Goal: Task Accomplishment & Management: Manage account settings

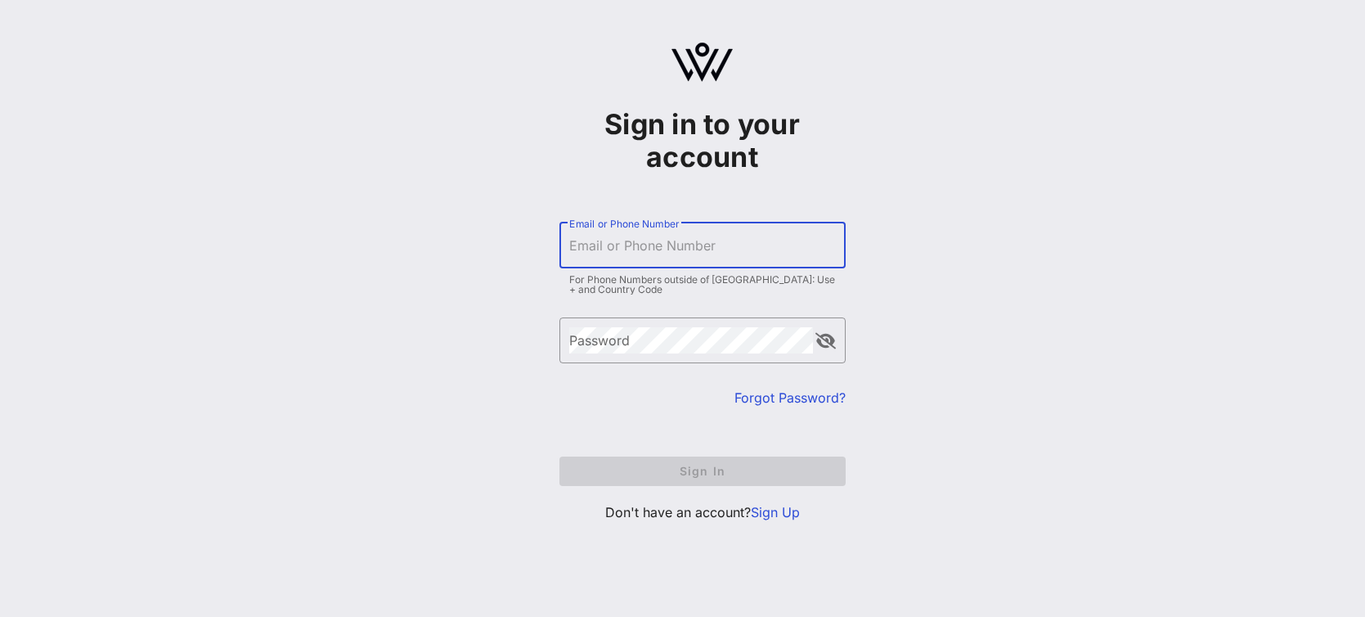
click at [618, 240] on input "Email or Phone Number" at bounding box center [702, 245] width 267 height 26
type input "[EMAIL_ADDRESS][DOMAIN_NAME]"
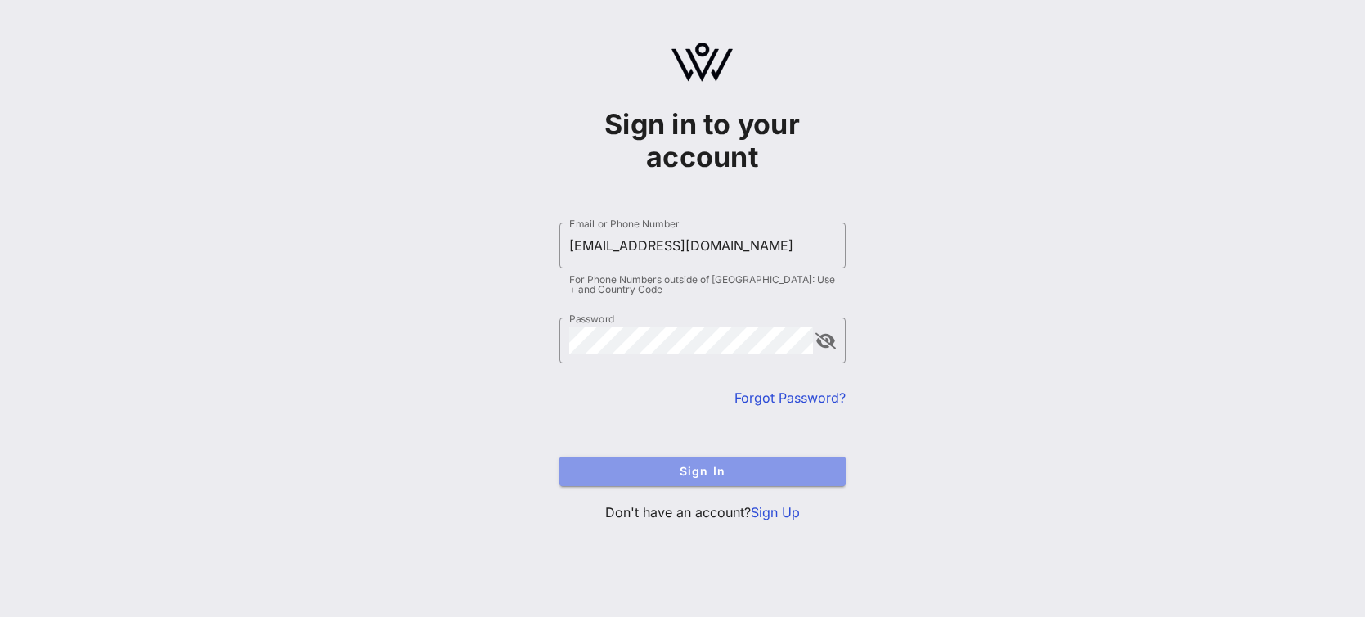
click at [726, 468] on span "Sign In" at bounding box center [703, 471] width 260 height 14
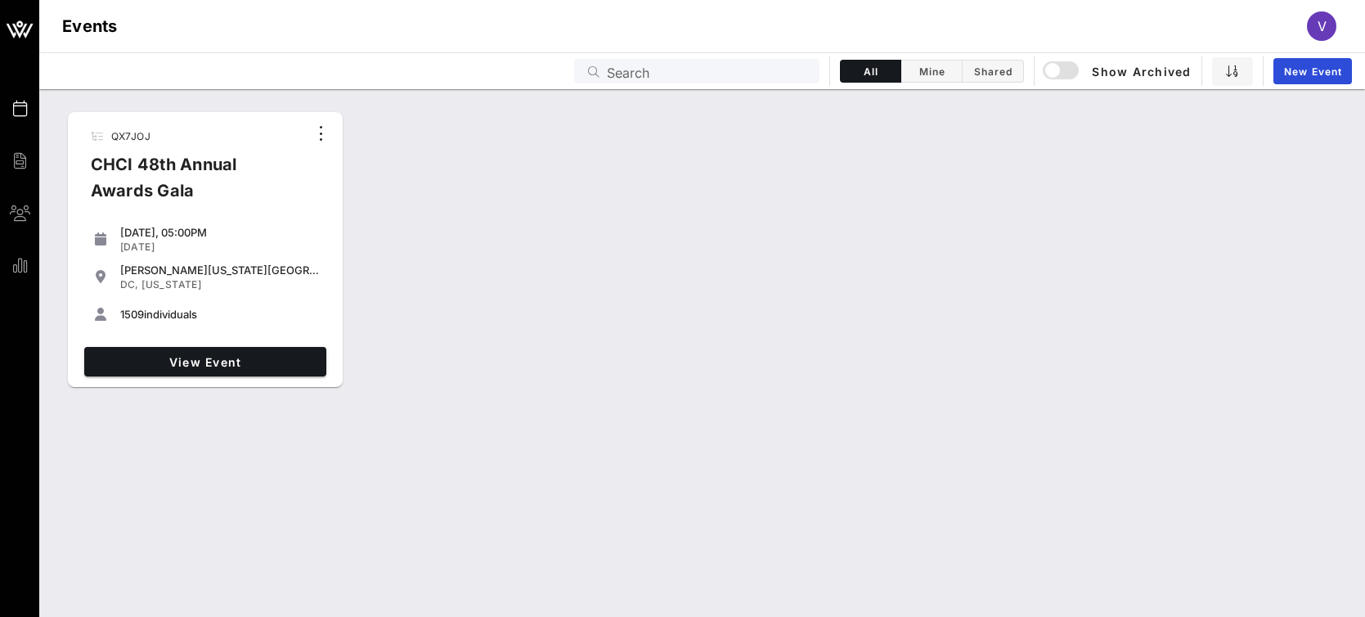
click at [192, 160] on div "CHCI 48th Annual Awards Gala" at bounding box center [193, 183] width 231 height 65
click at [166, 179] on div "CHCI 48th Annual Awards Gala" at bounding box center [193, 183] width 231 height 65
click at [109, 132] on div "QX7JOJ CHCI 48th Annual Awards Gala" at bounding box center [193, 169] width 231 height 95
click at [204, 299] on div "1509 individuals" at bounding box center [205, 314] width 229 height 33
click at [171, 309] on div "1509 individuals" at bounding box center [220, 314] width 200 height 13
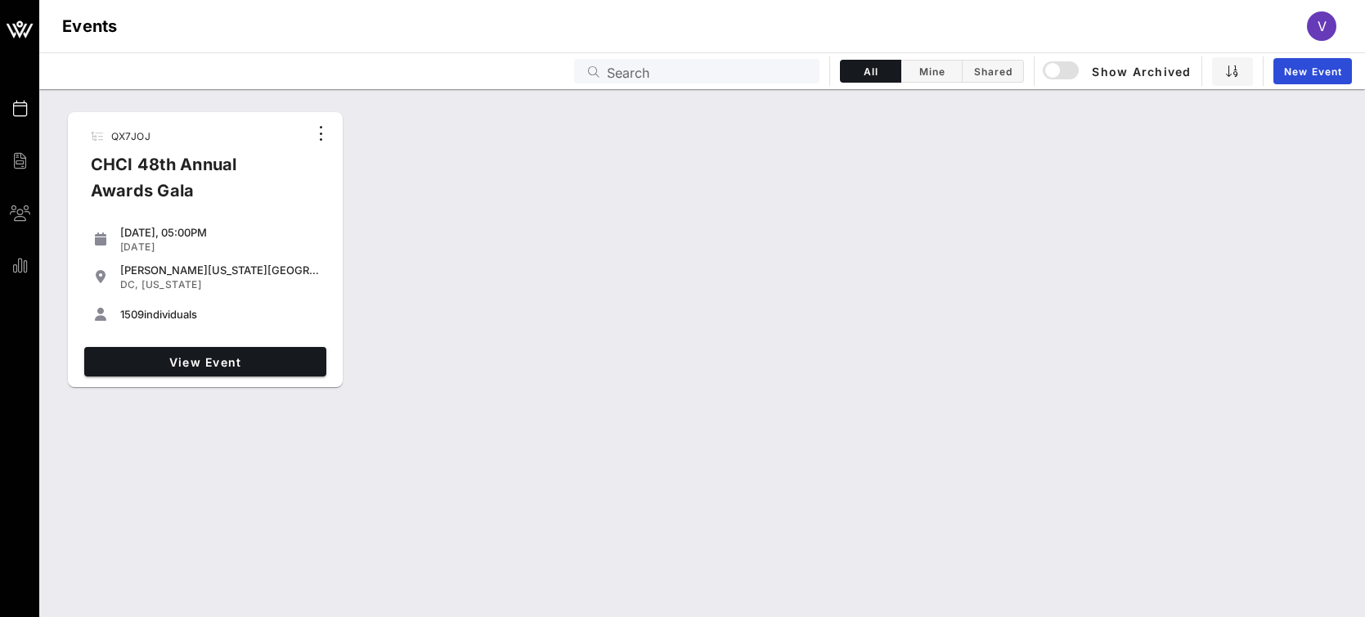
click at [173, 314] on div "1509 individuals" at bounding box center [220, 314] width 200 height 13
click at [179, 377] on div "View Event" at bounding box center [205, 361] width 255 height 43
click at [185, 364] on span "View Event" at bounding box center [205, 362] width 229 height 14
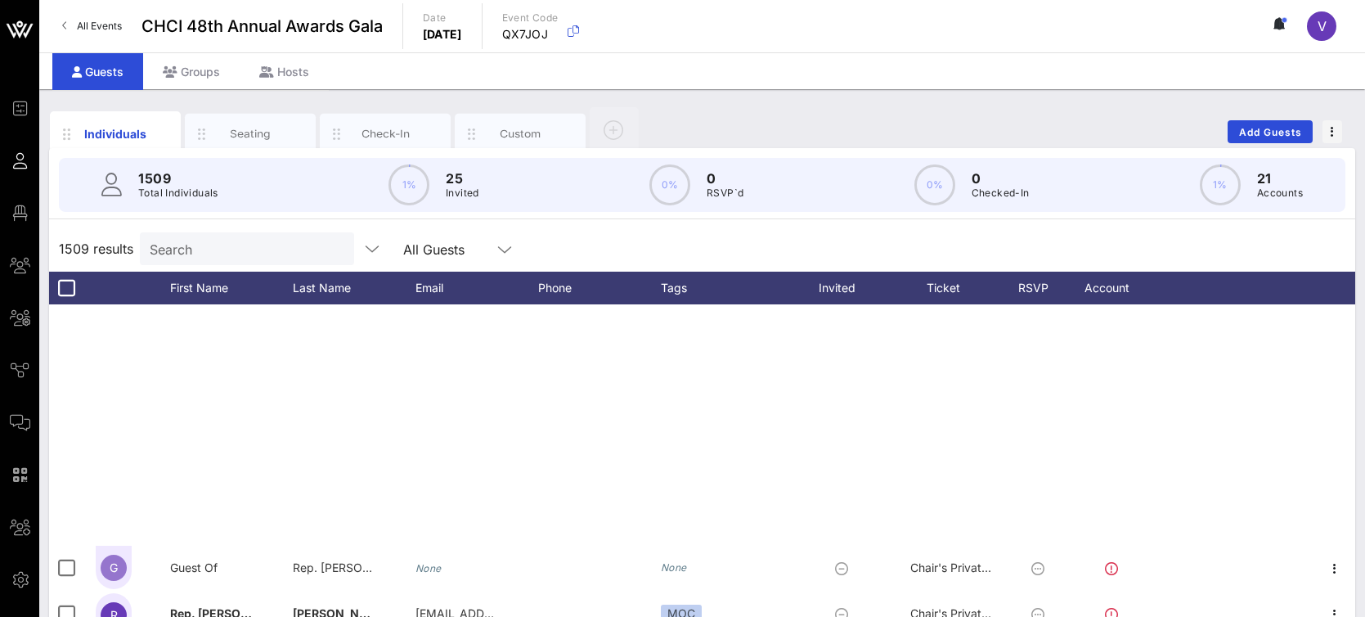
scroll to position [2827, 0]
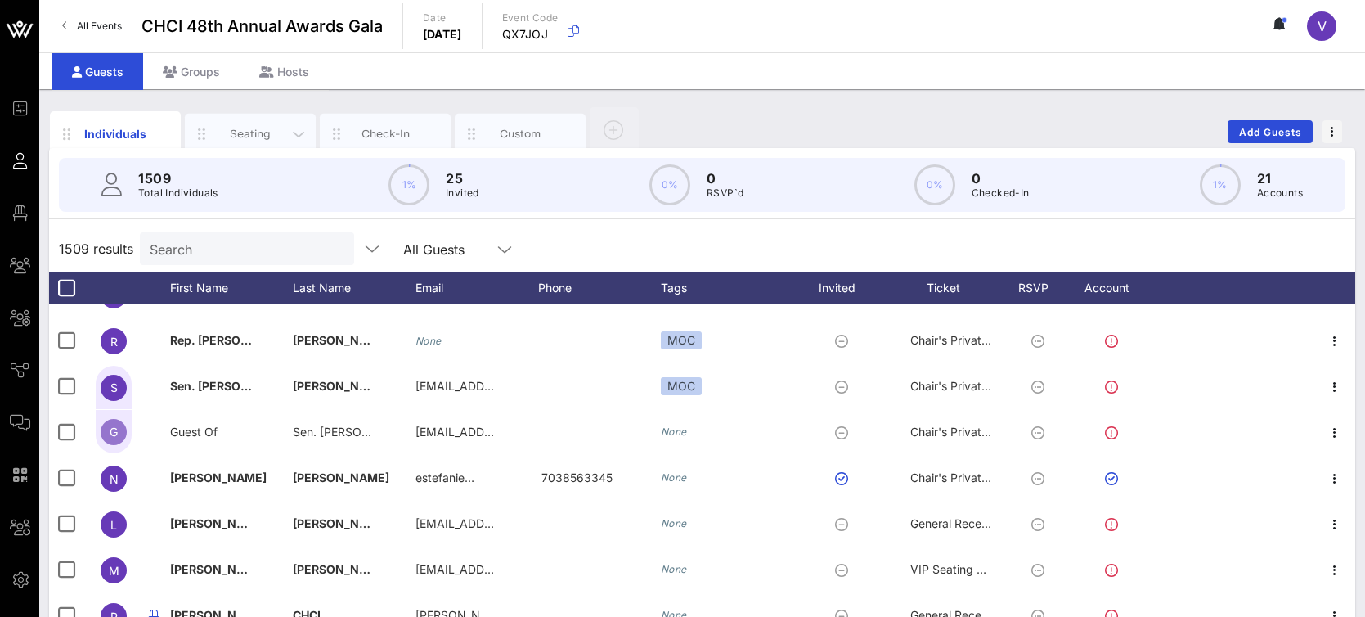
click at [229, 130] on div "Seating" at bounding box center [250, 134] width 73 height 16
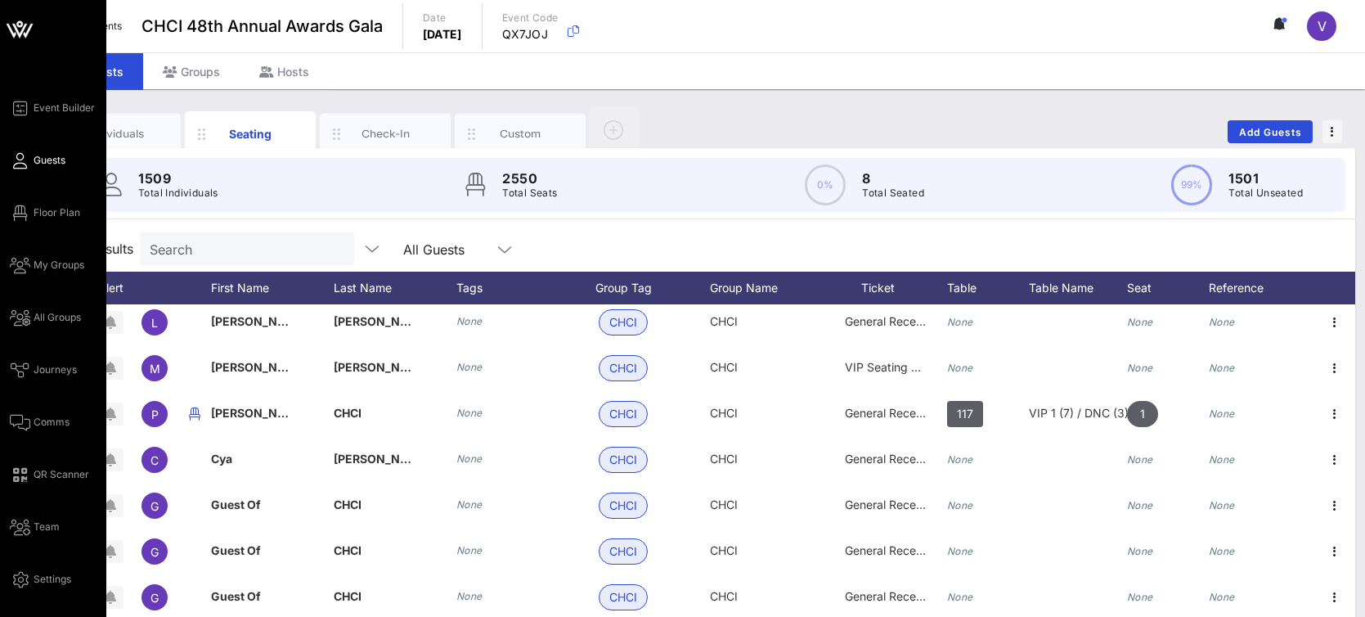
scroll to position [3033, 0]
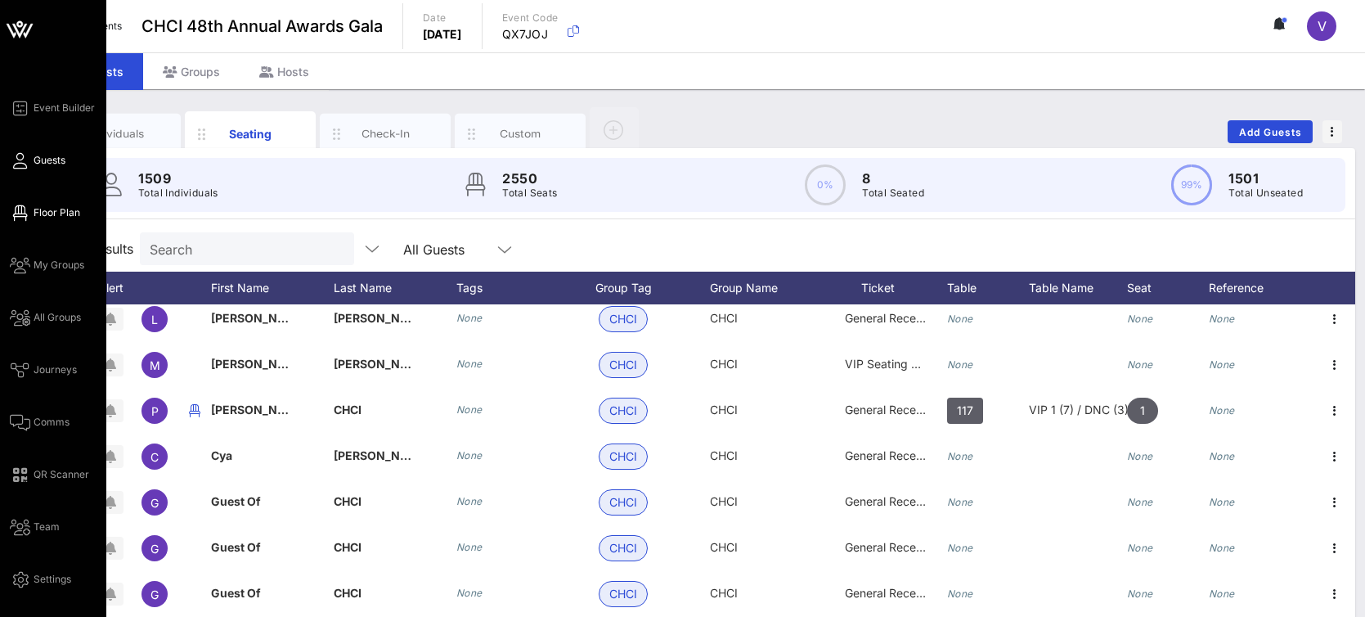
click at [40, 216] on span "Floor Plan" at bounding box center [57, 212] width 47 height 15
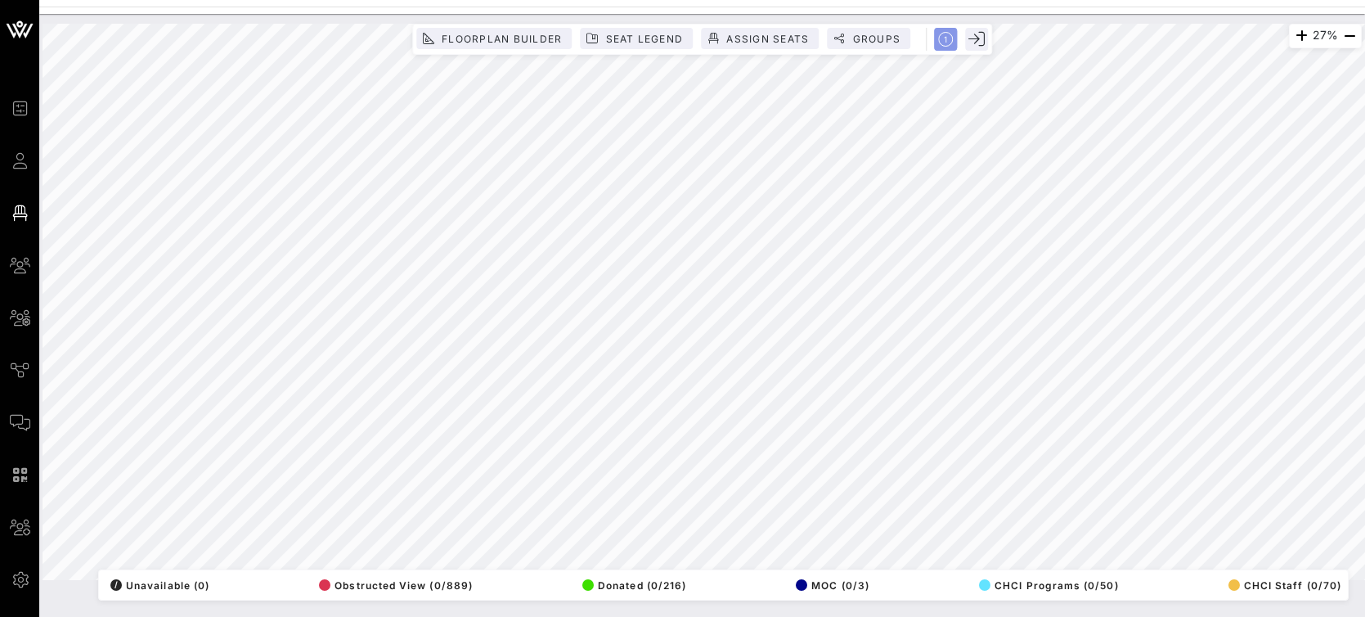
click at [947, 45] on icon "button" at bounding box center [945, 39] width 15 height 15
click at [947, 45] on rect "button" at bounding box center [946, 39] width 28 height 28
click at [949, 42] on icon "button" at bounding box center [945, 39] width 15 height 15
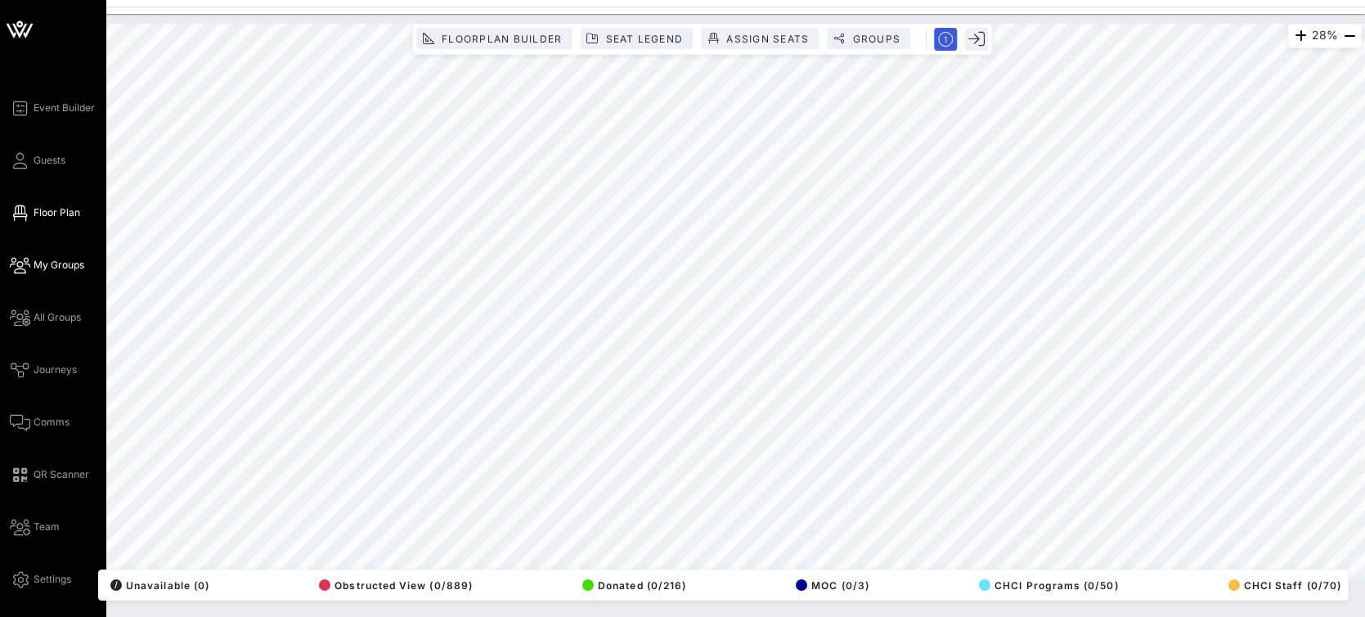
click at [65, 263] on span "My Groups" at bounding box center [59, 265] width 51 height 15
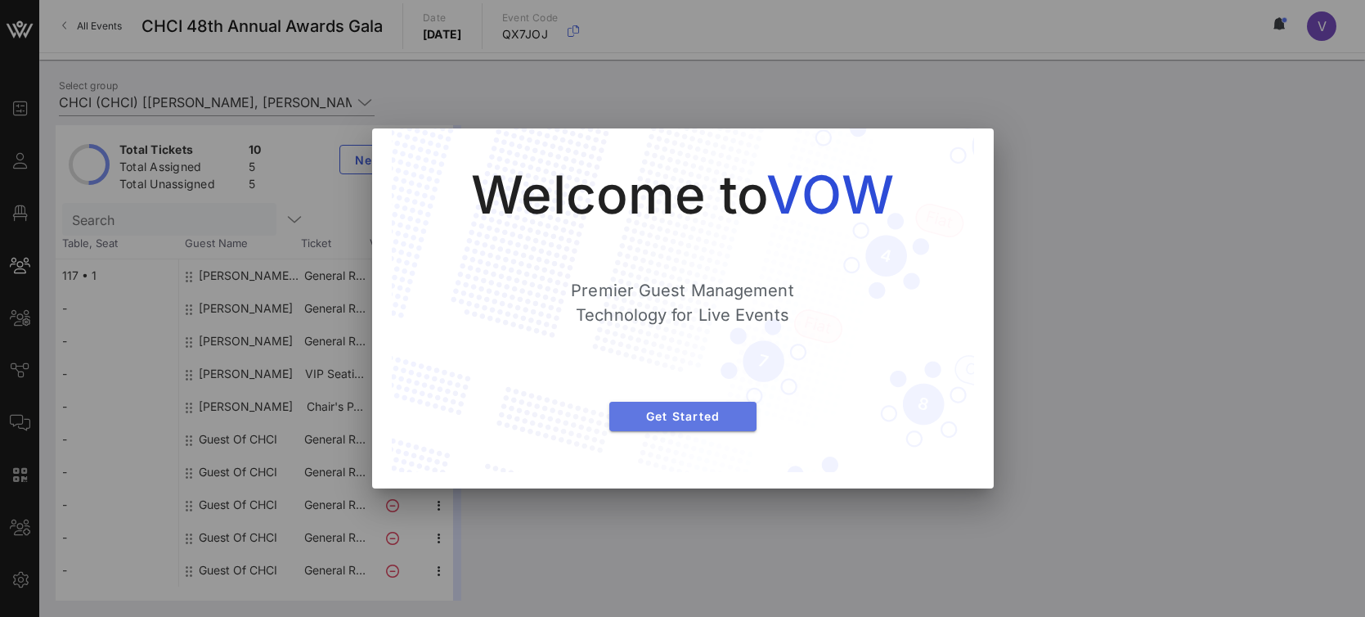
click at [714, 411] on span "Get Started" at bounding box center [683, 416] width 121 height 14
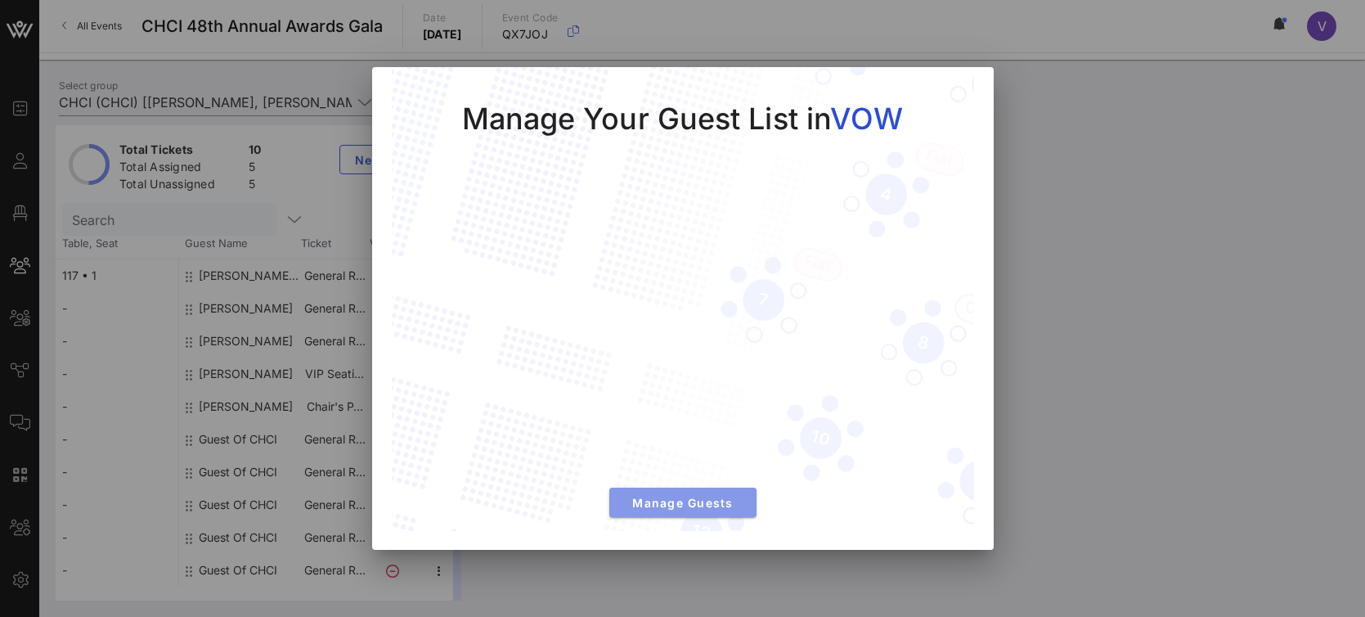
click at [668, 502] on span "Manage Guests" at bounding box center [683, 503] width 121 height 14
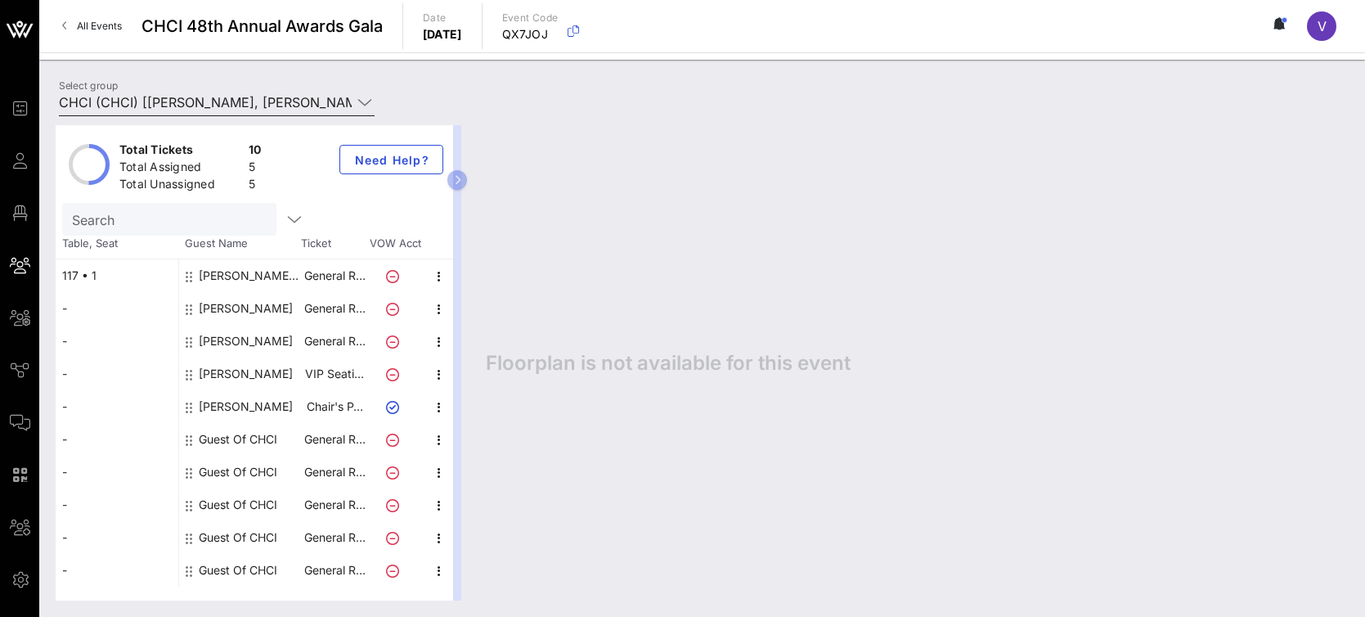
click at [366, 103] on icon at bounding box center [364, 102] width 15 height 20
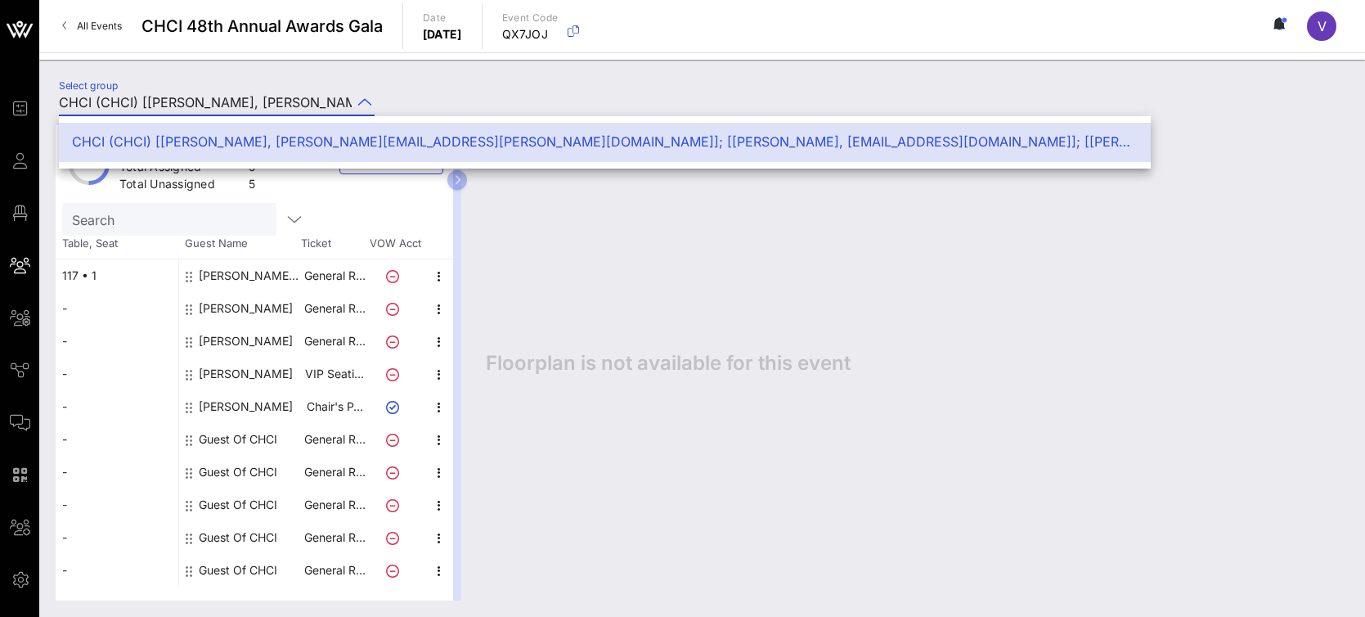
click at [536, 91] on div "Select group CHCI (CHCI) [[PERSON_NAME], [PERSON_NAME][EMAIL_ADDRESS][PERSON_NA…" at bounding box center [702, 104] width 1306 height 57
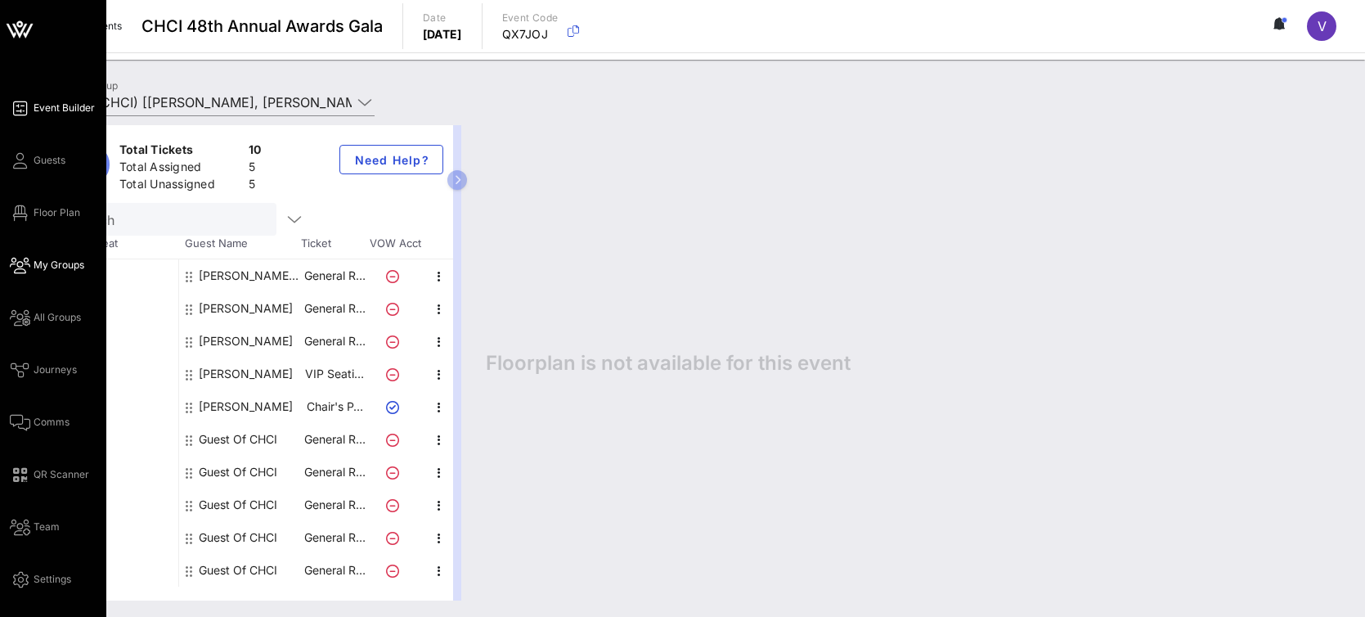
click at [61, 103] on span "Event Builder" at bounding box center [64, 108] width 61 height 15
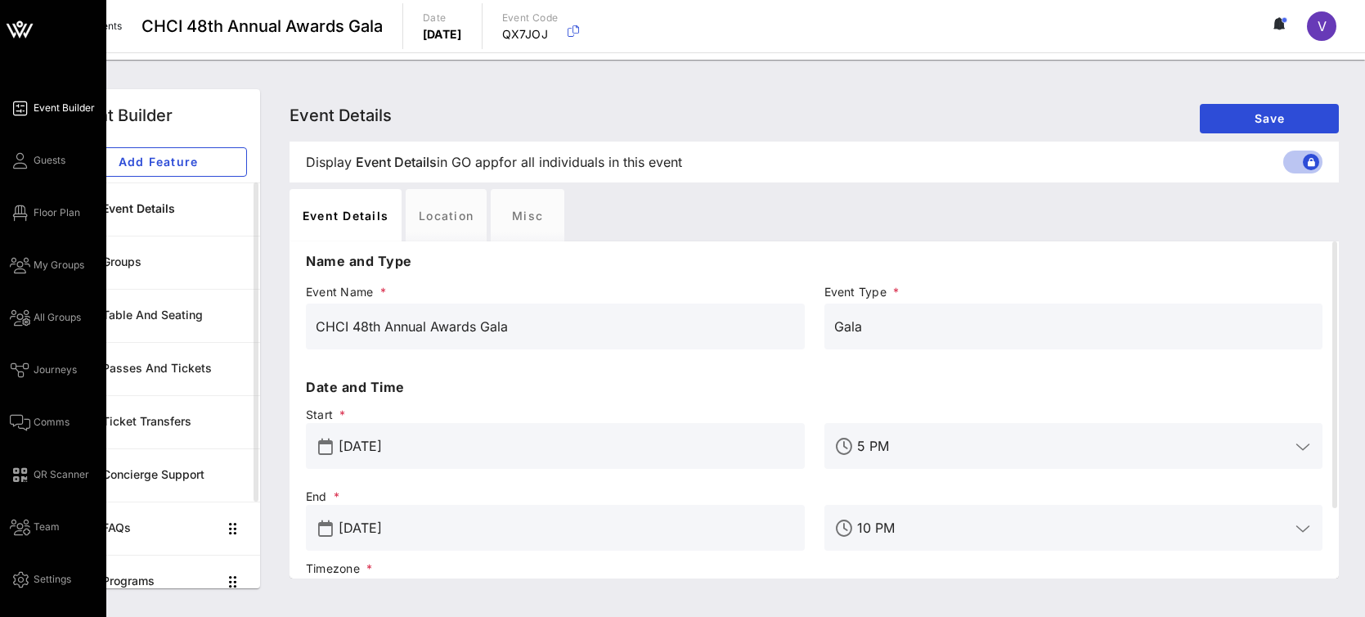
click at [13, 22] on icon at bounding box center [19, 29] width 39 height 39
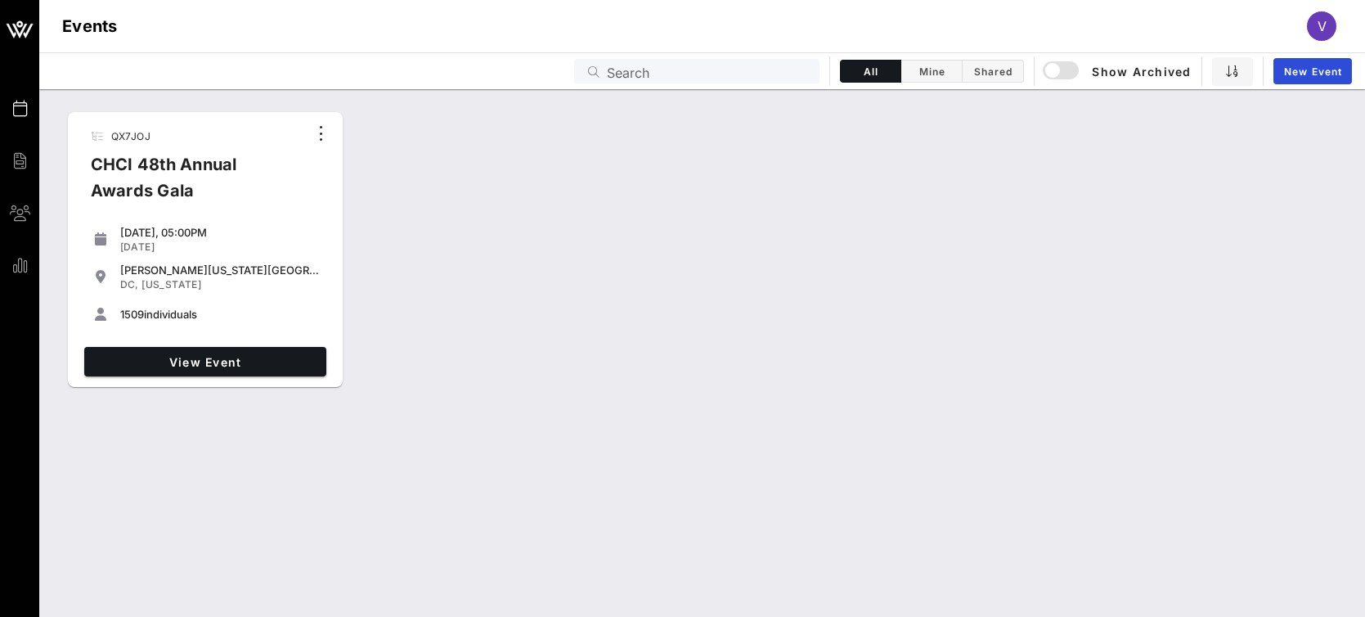
click at [633, 444] on div "QX7JOJ CHCI 48th Annual Awards Gala [DATE], 05:00PM [DATE] [PERSON_NAME][US_STA…" at bounding box center [702, 353] width 1326 height 528
